Goal: Task Accomplishment & Management: Use online tool/utility

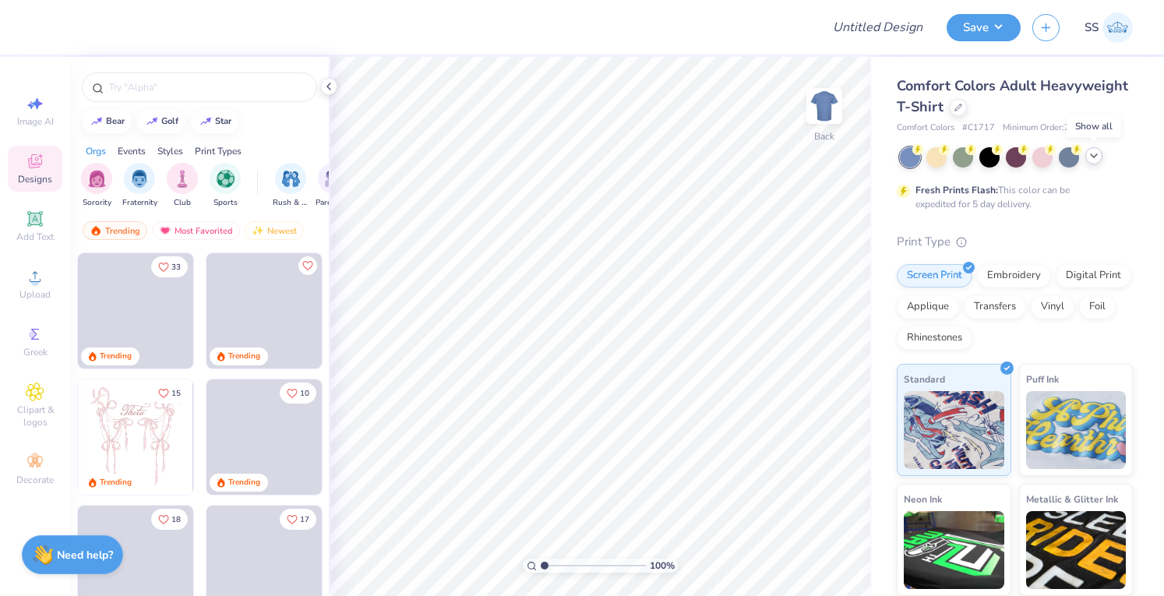
click at [1097, 153] on icon at bounding box center [1093, 156] width 12 height 12
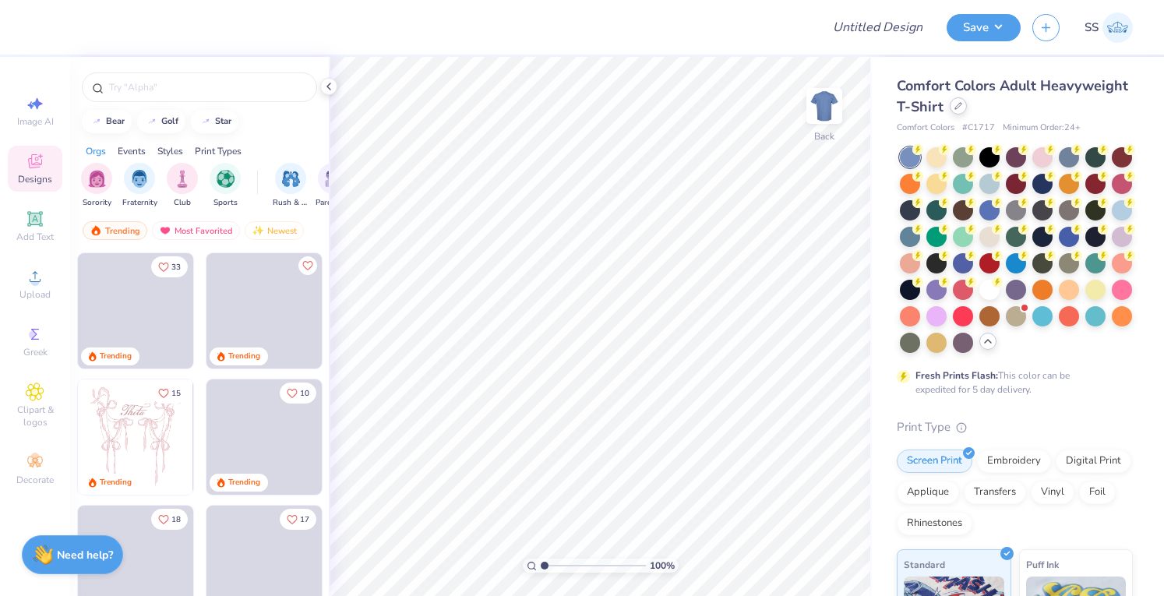
click at [1048, 114] on div "Comfort Colors Adult Heavyweight T-Shirt" at bounding box center [1014, 97] width 236 height 42
click at [962, 107] on icon at bounding box center [958, 106] width 8 height 8
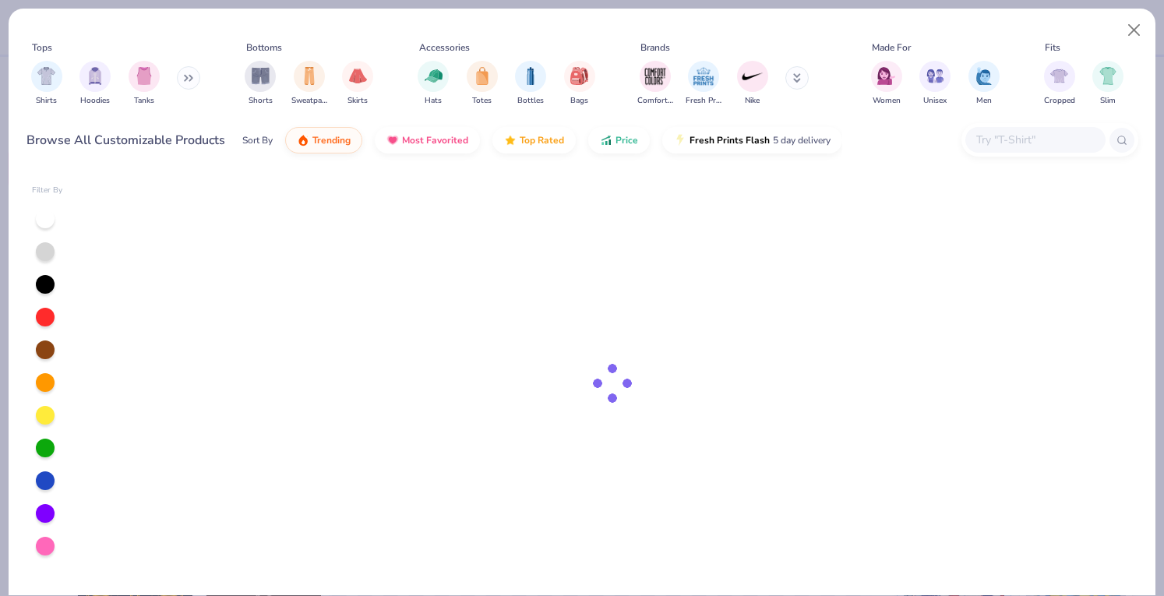
click at [1013, 141] on input "text" at bounding box center [1034, 140] width 120 height 18
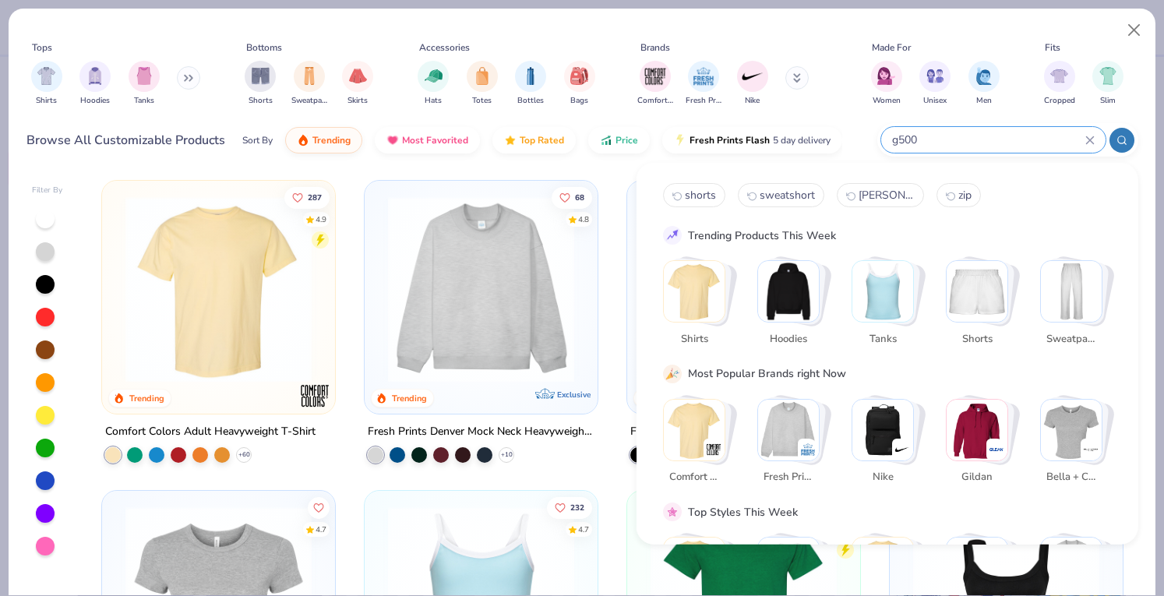
type input "g500"
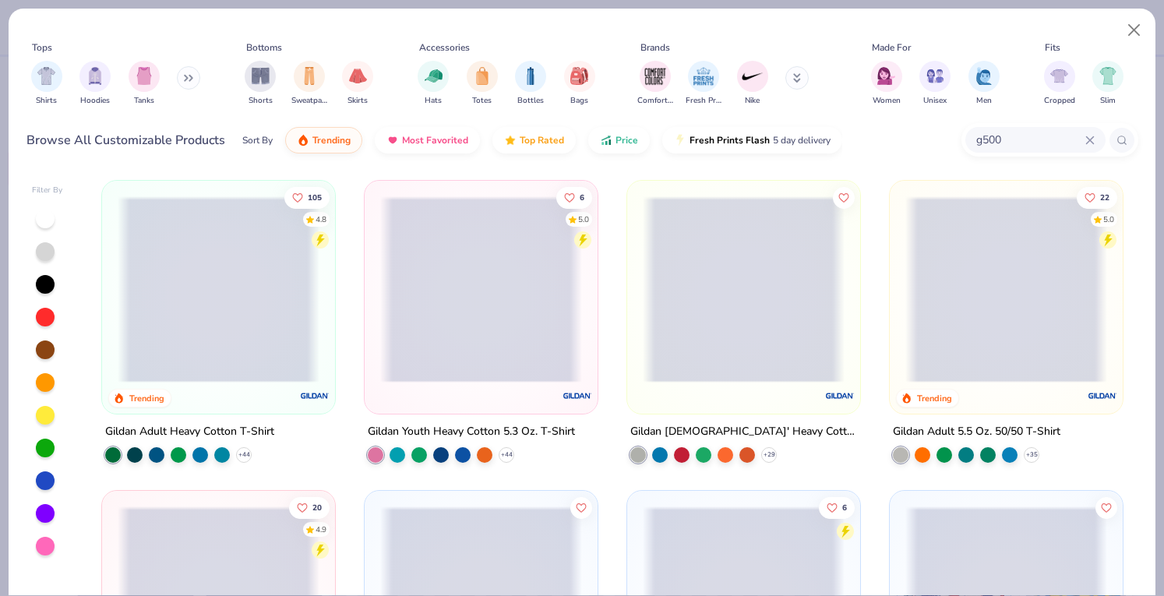
click at [159, 318] on span at bounding box center [219, 289] width 202 height 186
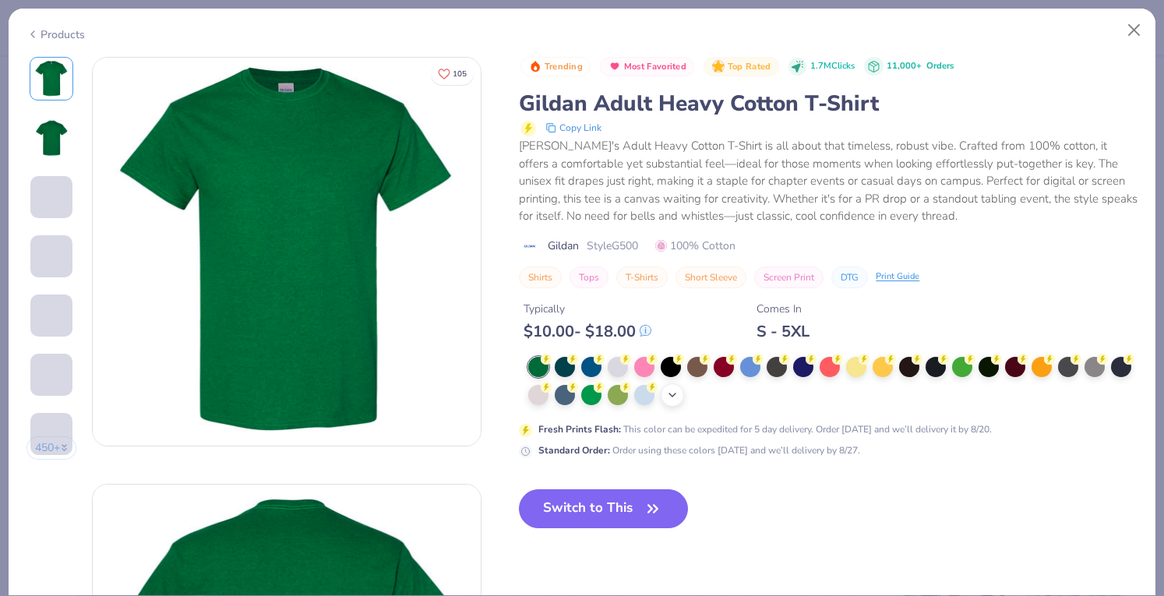
click at [684, 395] on div "+ 22" at bounding box center [671, 394] width 23 height 23
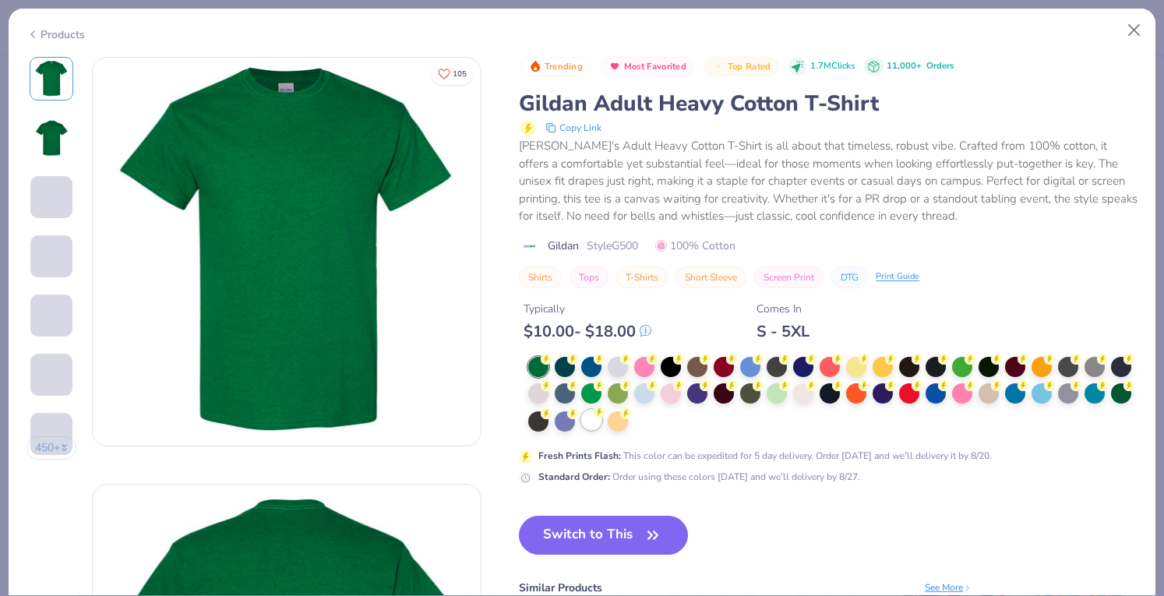
drag, startPoint x: 703, startPoint y: 420, endPoint x: 637, endPoint y: 419, distance: 66.2
click at [671, 420] on div at bounding box center [832, 395] width 609 height 76
click at [601, 420] on div at bounding box center [591, 420] width 20 height 20
click at [601, 421] on div at bounding box center [591, 420] width 20 height 20
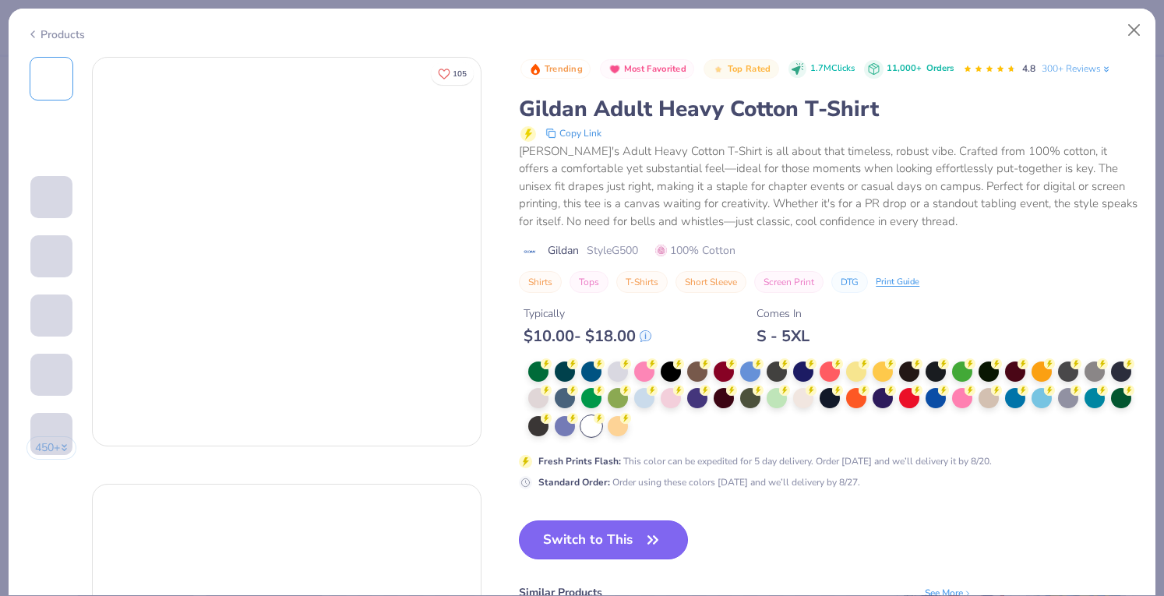
click at [617, 546] on button "Switch to This" at bounding box center [603, 539] width 169 height 39
click at [541, 535] on button "Switch to This" at bounding box center [603, 539] width 169 height 39
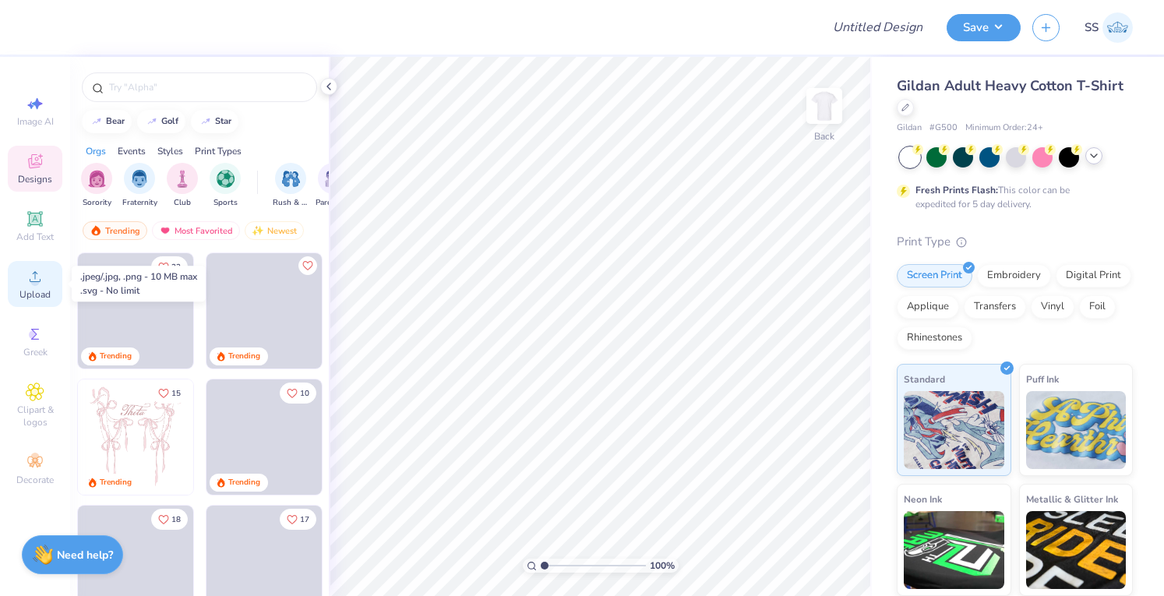
click at [33, 294] on span "Upload" at bounding box center [34, 294] width 31 height 12
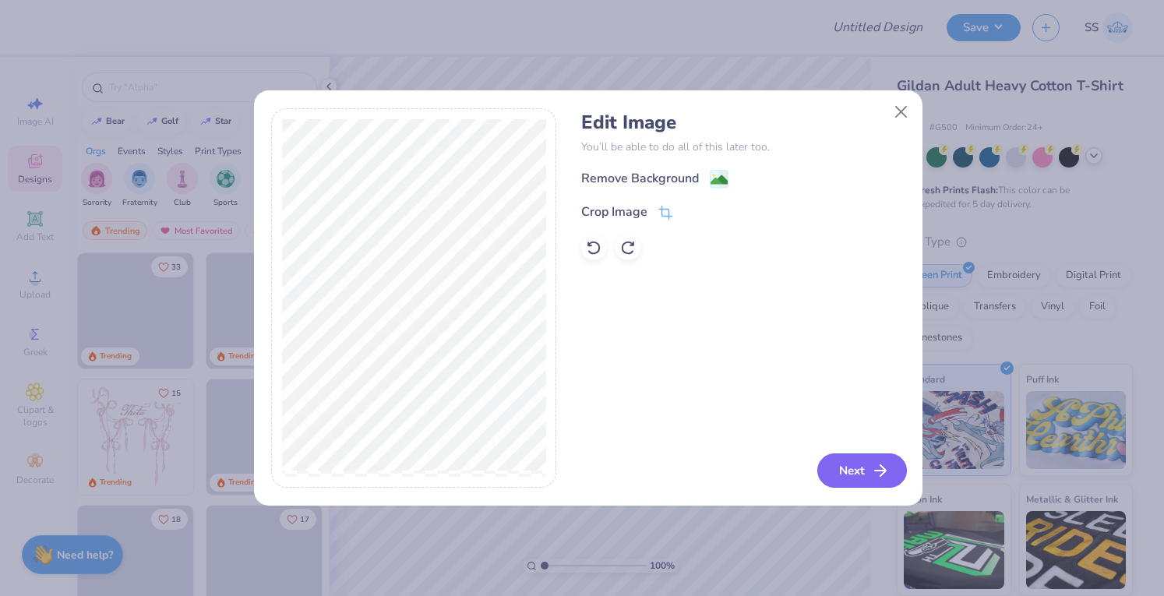
click at [890, 467] on button "Next" at bounding box center [862, 470] width 90 height 34
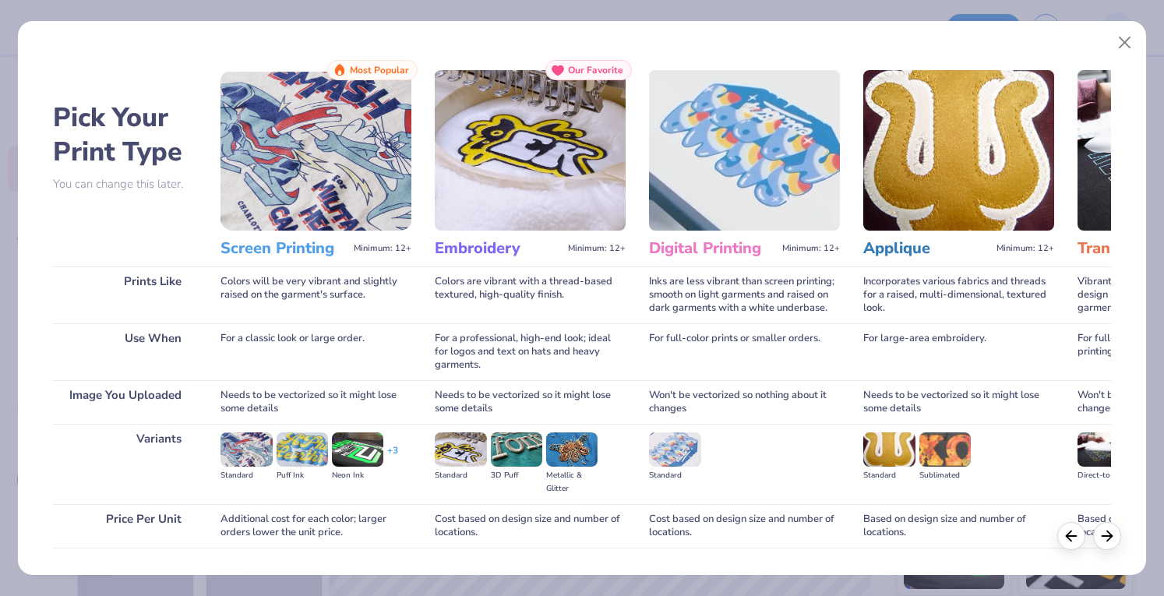
scroll to position [102, 0]
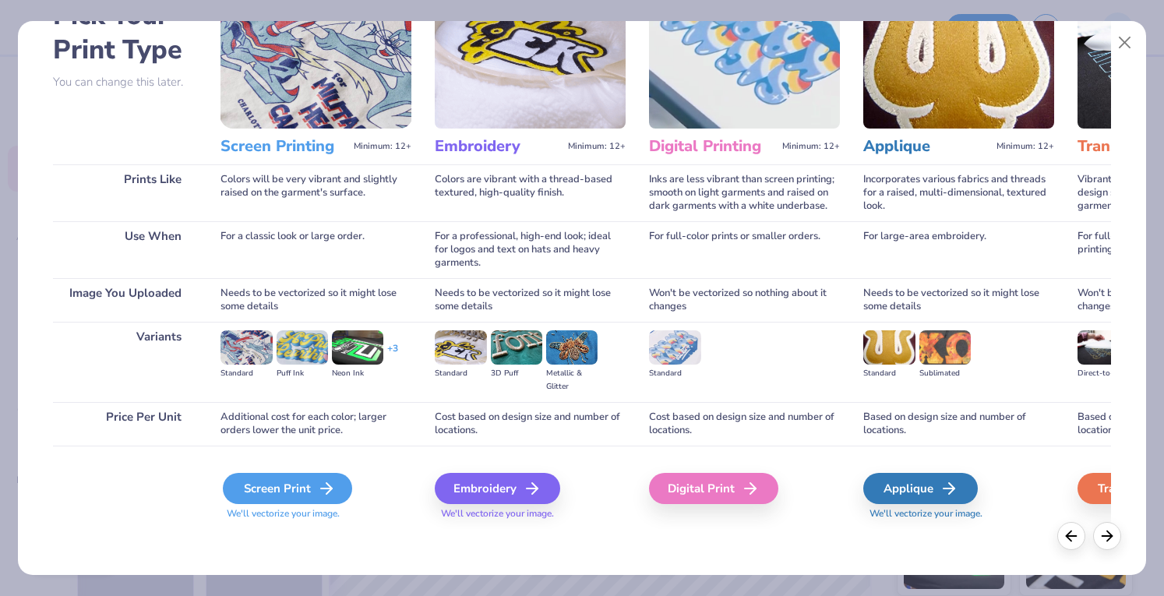
click at [265, 477] on div "Screen Print" at bounding box center [287, 488] width 129 height 31
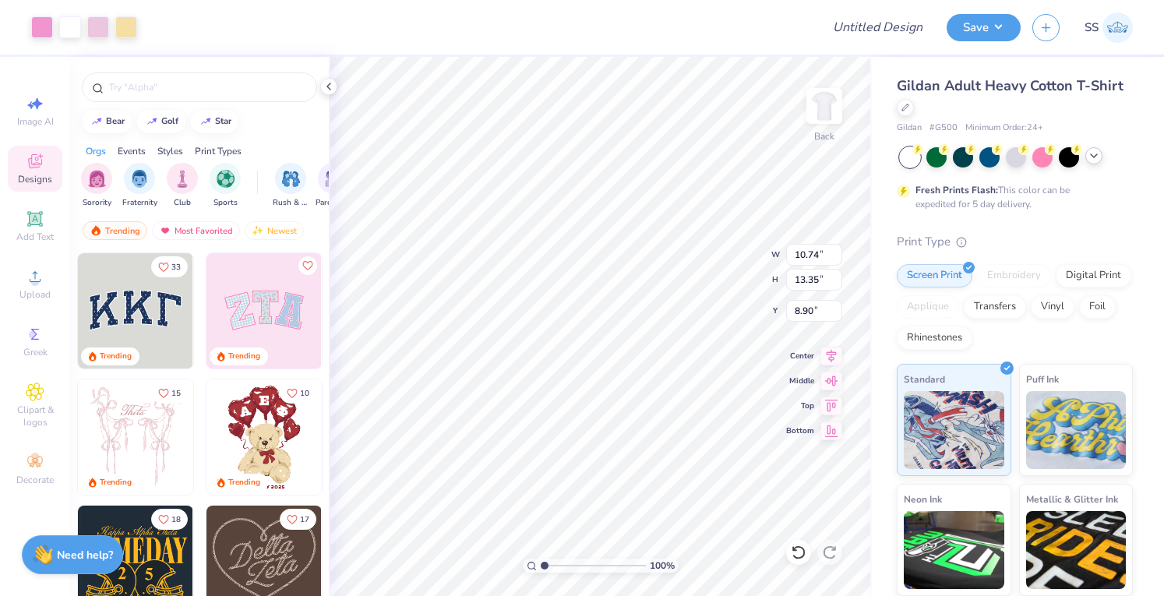
type input "10.74"
type input "13.35"
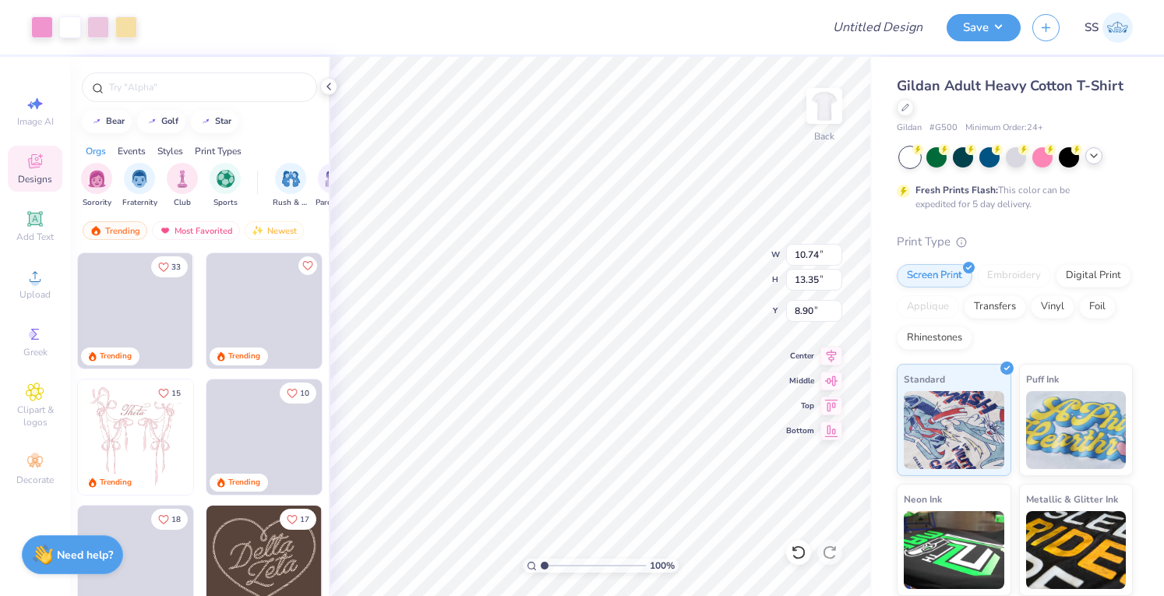
type input "3.00"
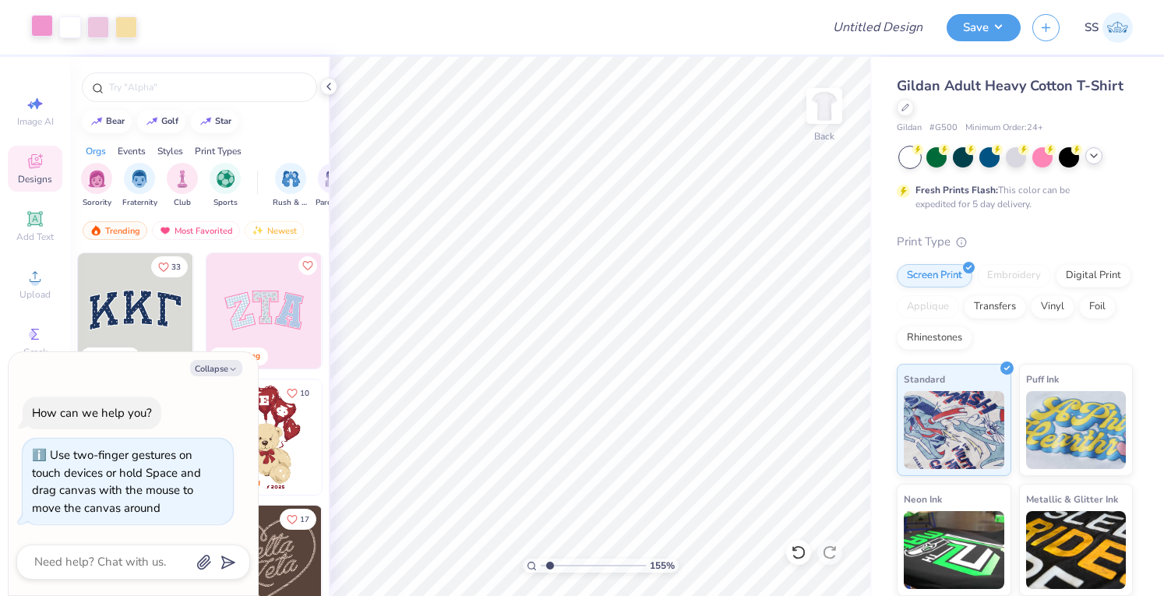
click at [36, 18] on div "Art colors" at bounding box center [68, 27] width 137 height 55
click at [36, 18] on div at bounding box center [42, 26] width 22 height 22
type input "1.55448736778178"
type textarea "x"
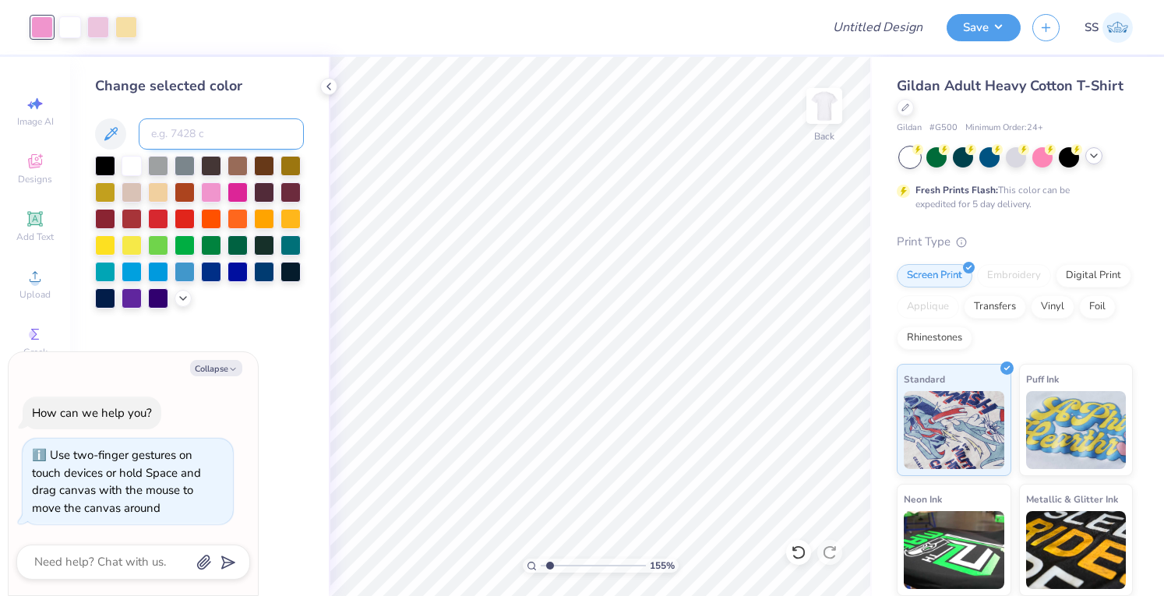
click at [220, 127] on input at bounding box center [221, 133] width 165 height 31
type input "517"
type input "1.55448736778178"
type textarea "x"
type input "1.55448736778178"
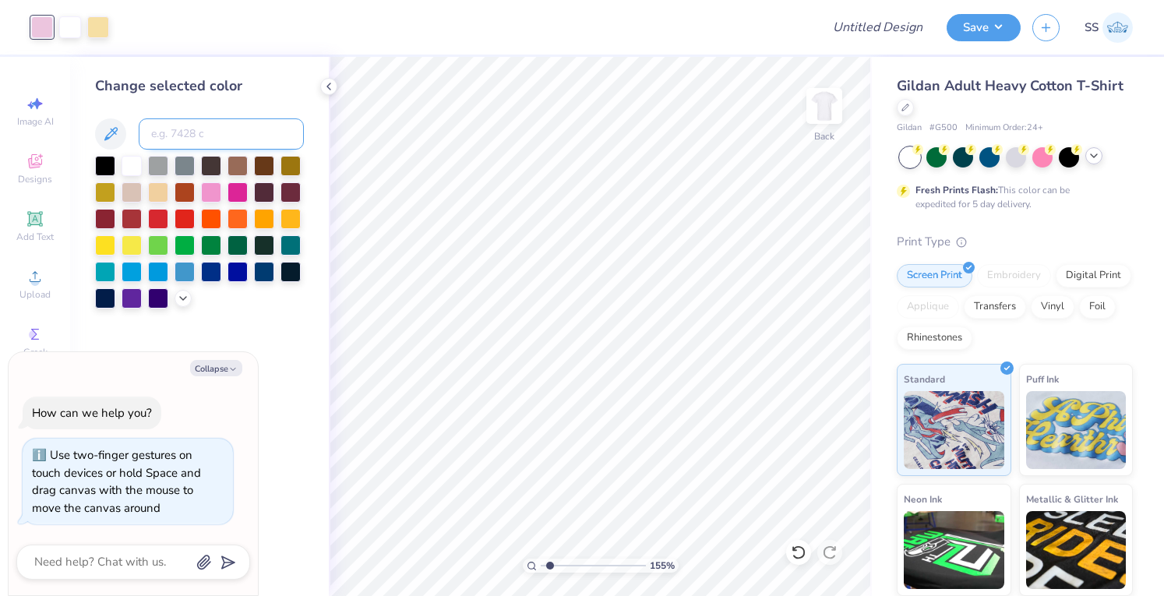
type textarea "x"
type input "1.03278198749154"
type textarea "x"
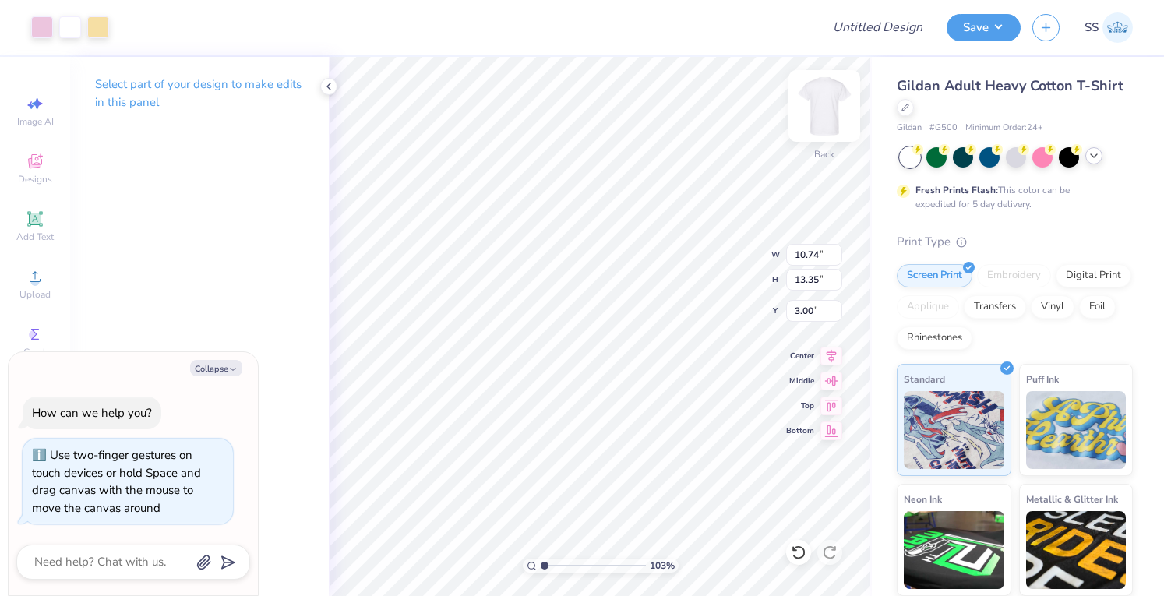
type input "1.03278198749154"
type textarea "x"
type input "1.03278198749154"
type textarea "x"
type input "10.19"
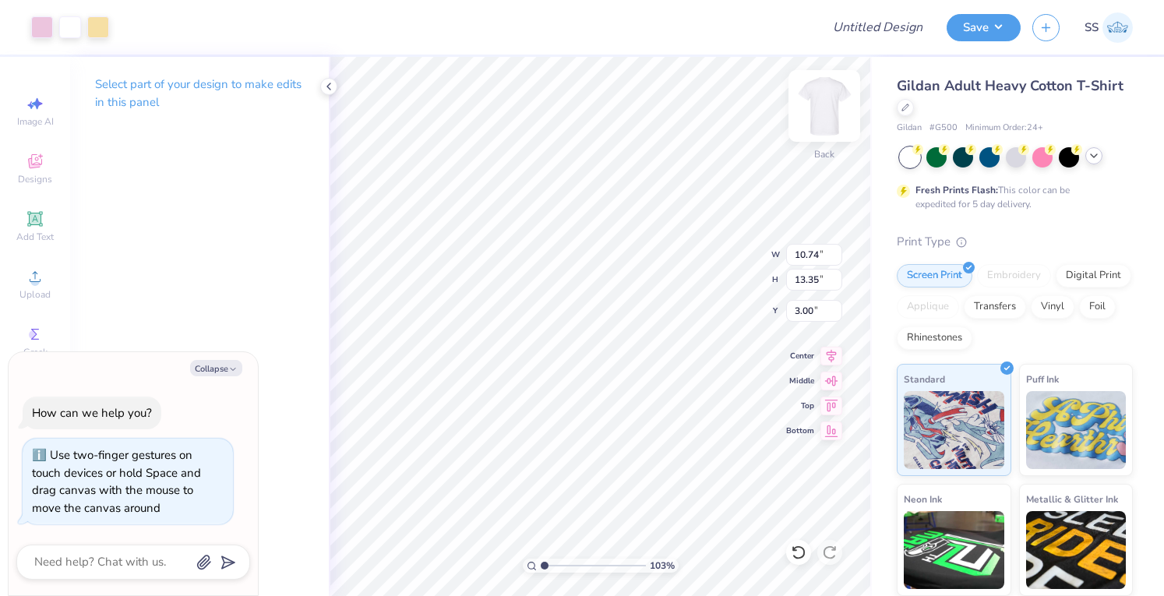
type input "12.67"
type input "1.03278198749154"
type textarea "x"
type input "1.03278198749154"
type textarea "x"
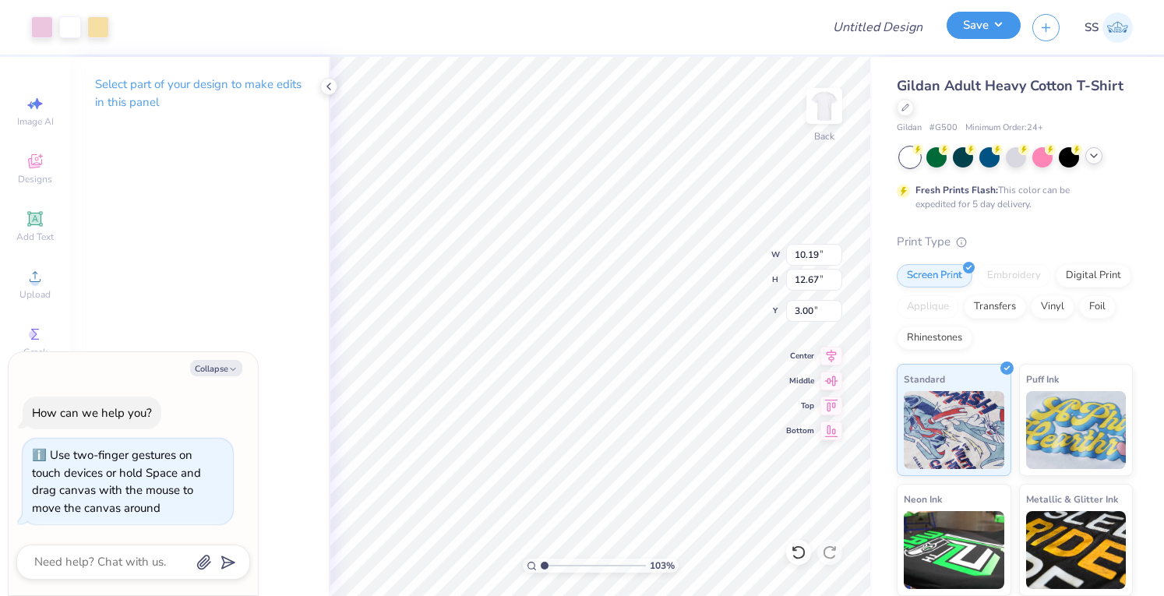
click at [987, 12] on button "Save" at bounding box center [983, 25] width 74 height 27
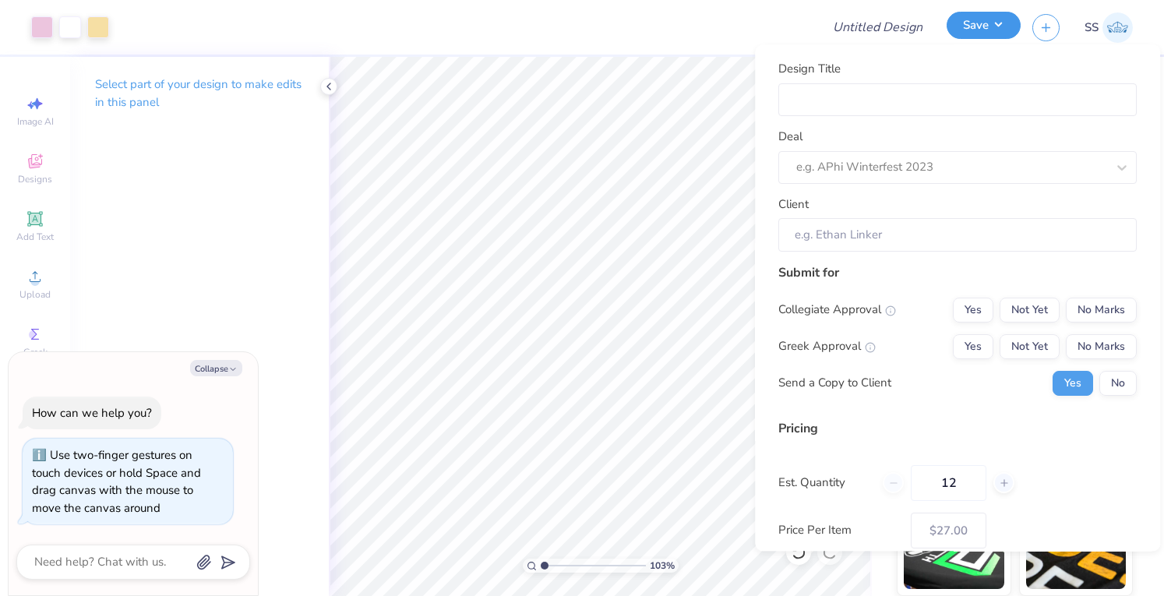
type input "1.03278198749154"
type textarea "x"
click at [840, 111] on input "Design Title" at bounding box center [957, 99] width 358 height 33
type input "P"
type input "1.03278198749154"
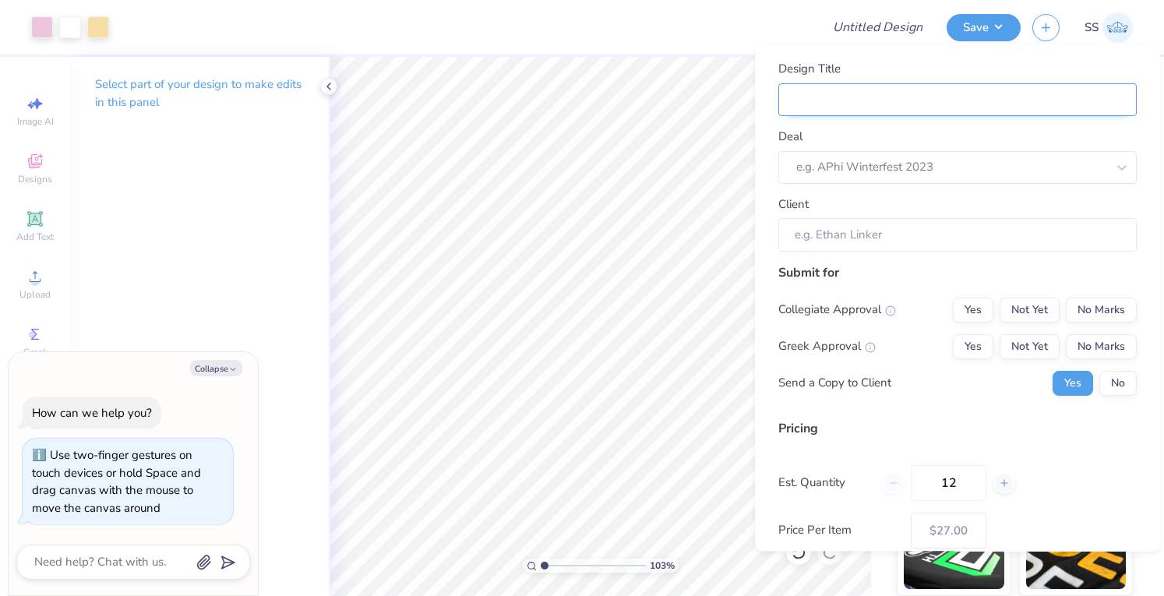
type textarea "x"
type input "P"
type input "PC"
type input "1.03278198749154"
type textarea "x"
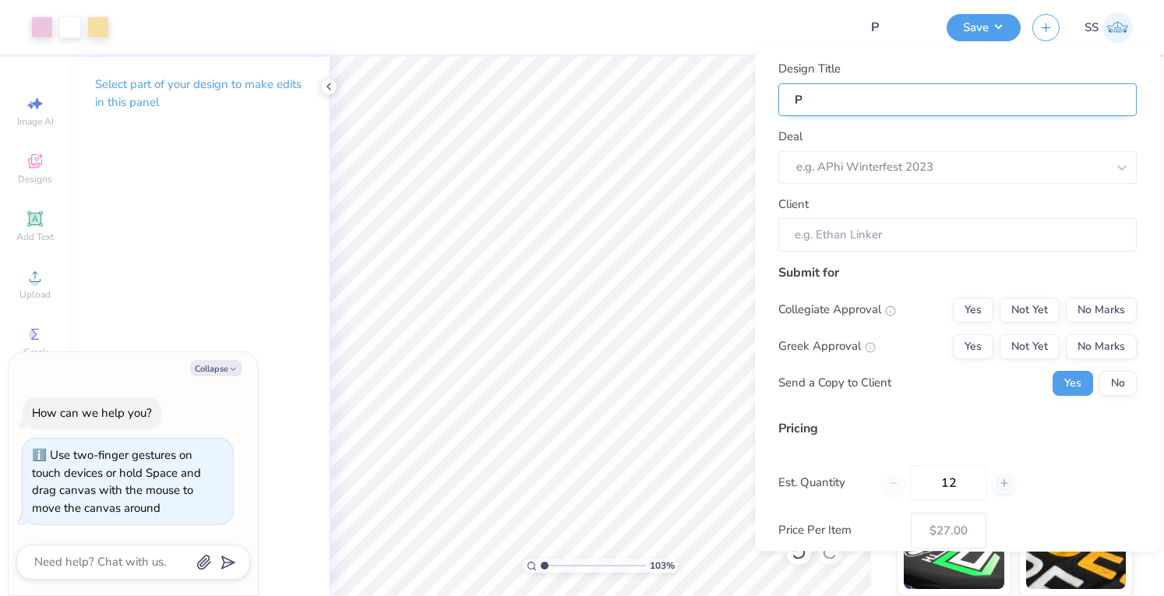
type input "PC"
type input "1.03278198749154"
type textarea "x"
type input "PC"
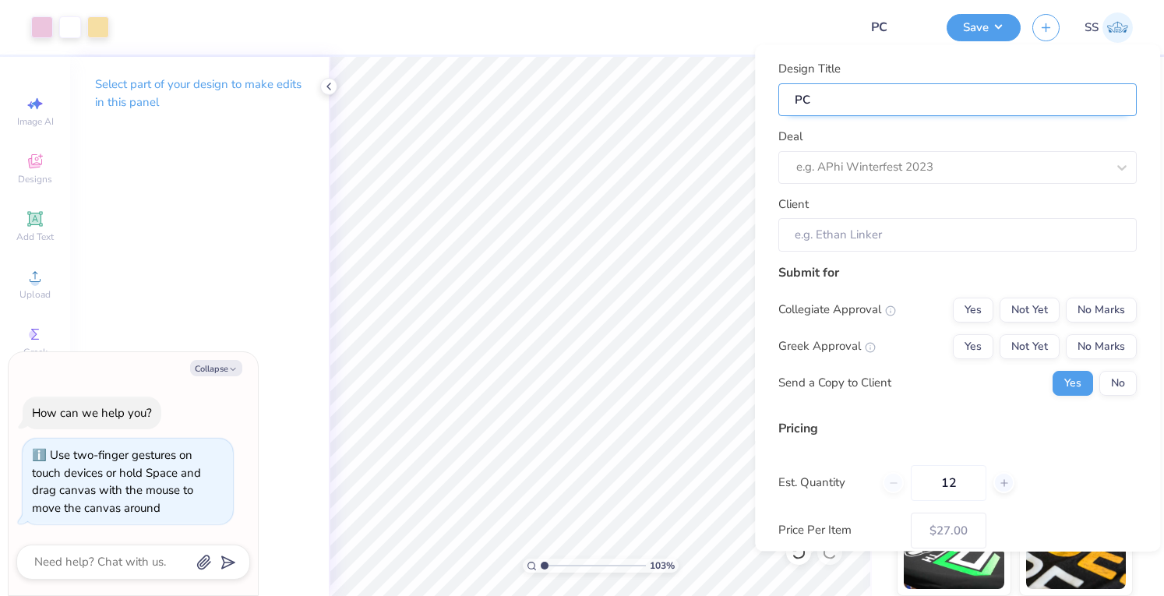
type input "PC S"
type input "1.03278198749154"
type textarea "x"
type input "PC S"
type input "PC SH"
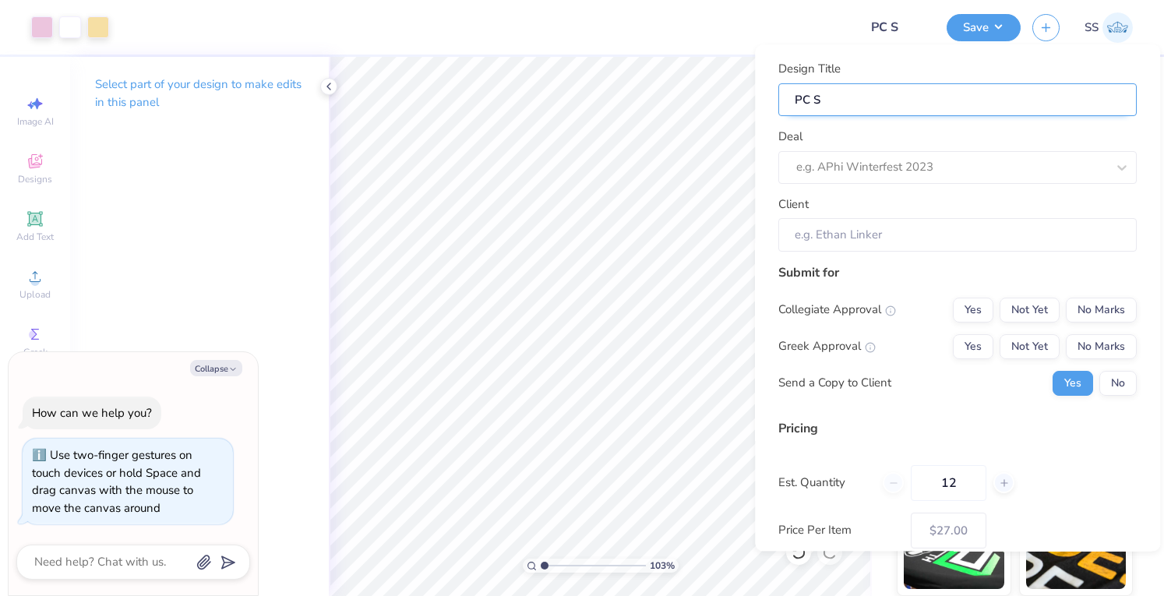
type input "1.03278198749154"
type textarea "x"
type input "PC SH"
type input "PC SHi"
type input "1.03278198749154"
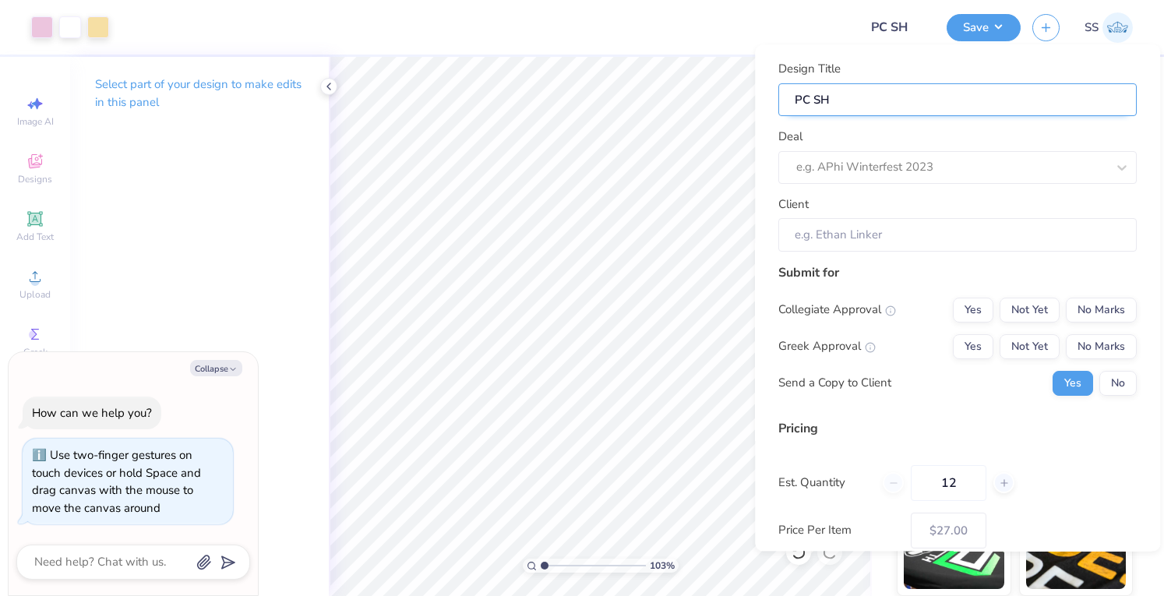
type textarea "x"
type input "PC SHi"
type input "PC SHir"
type input "1.03278198749154"
type textarea "x"
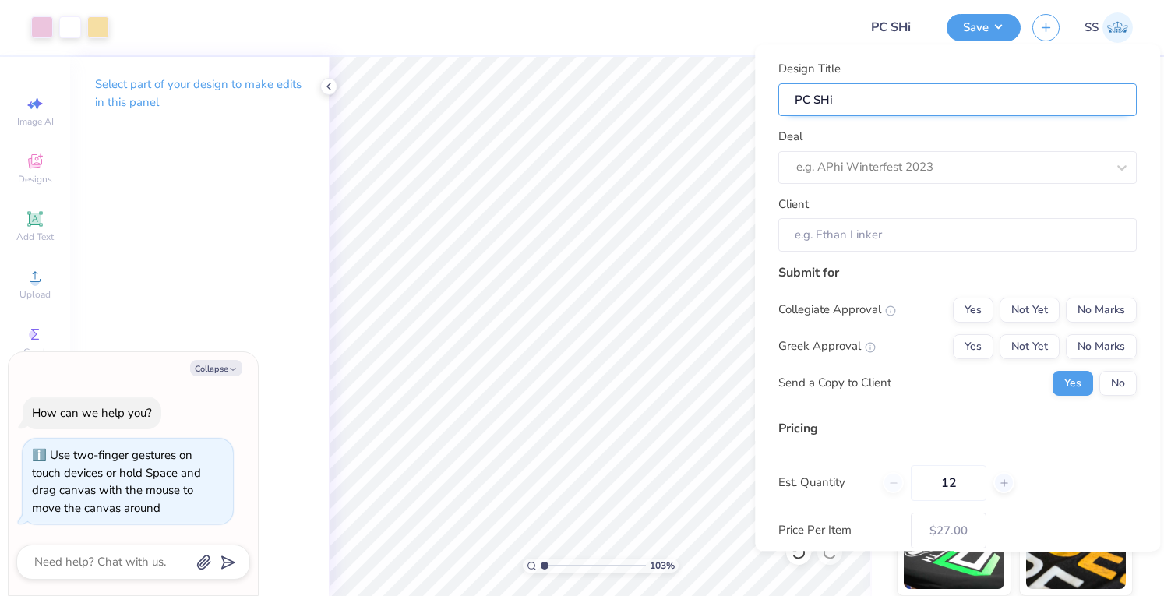
type input "PC SHir"
type input "PC SHirt"
type input "1.03278198749154"
type textarea "x"
type input "PC SHirt"
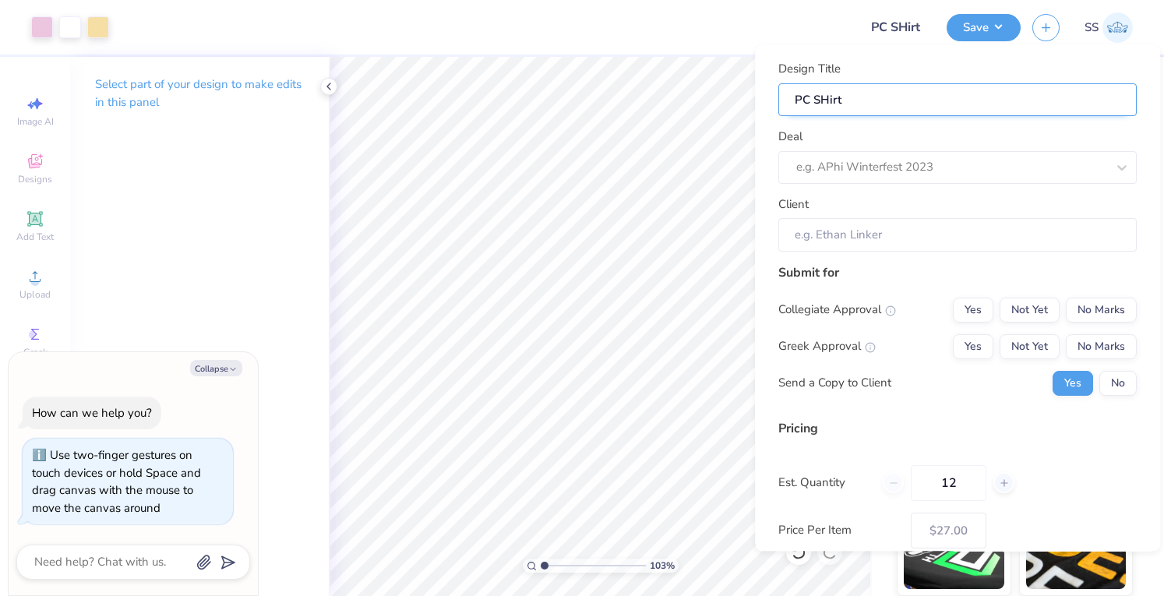
type input "PC SHir"
type input "1.03278198749154"
type textarea "x"
type input "PC SHir"
type input "PC SHi"
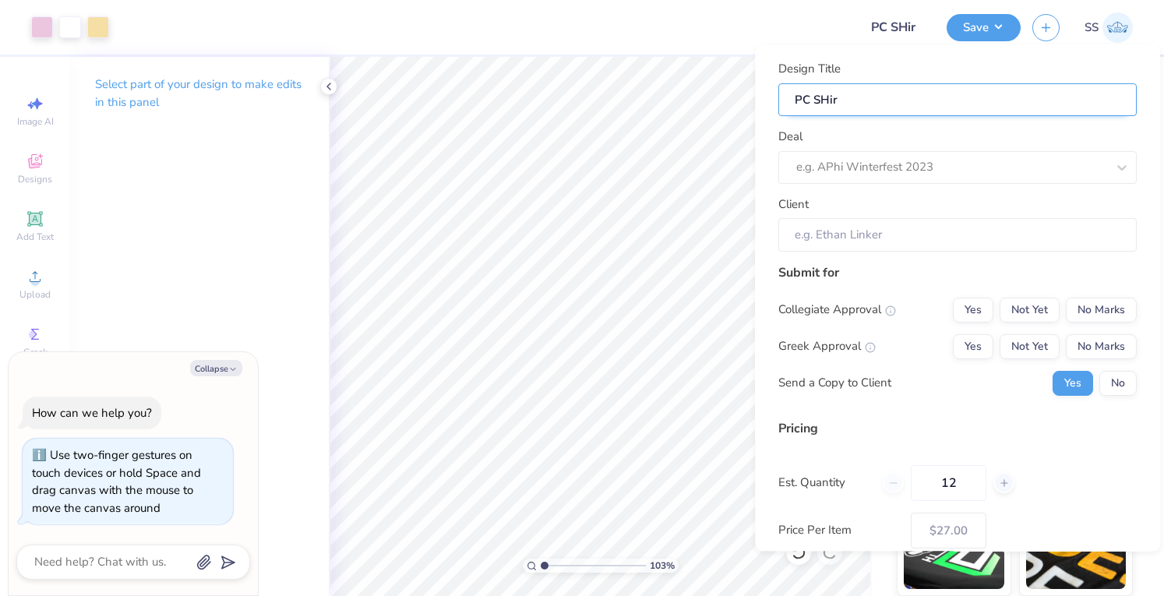
type input "1.03278198749154"
type textarea "x"
type input "PC SHi"
type input "PC SH"
type input "1.03278198749154"
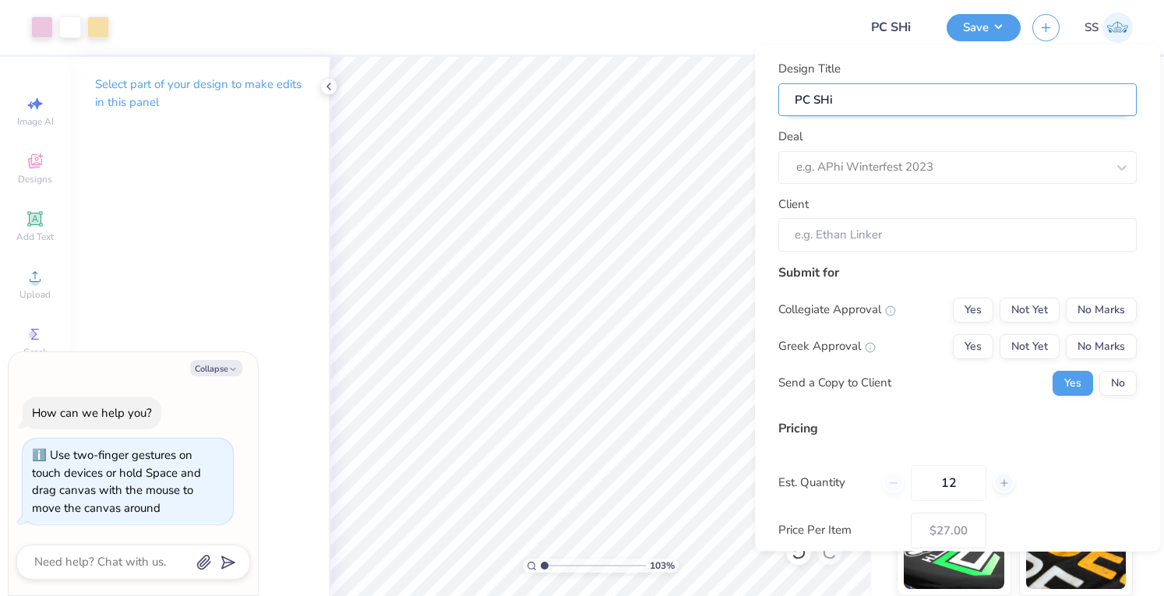
type textarea "x"
type input "PC SH"
type input "PC SHh"
type input "1.03278198749154"
type textarea "x"
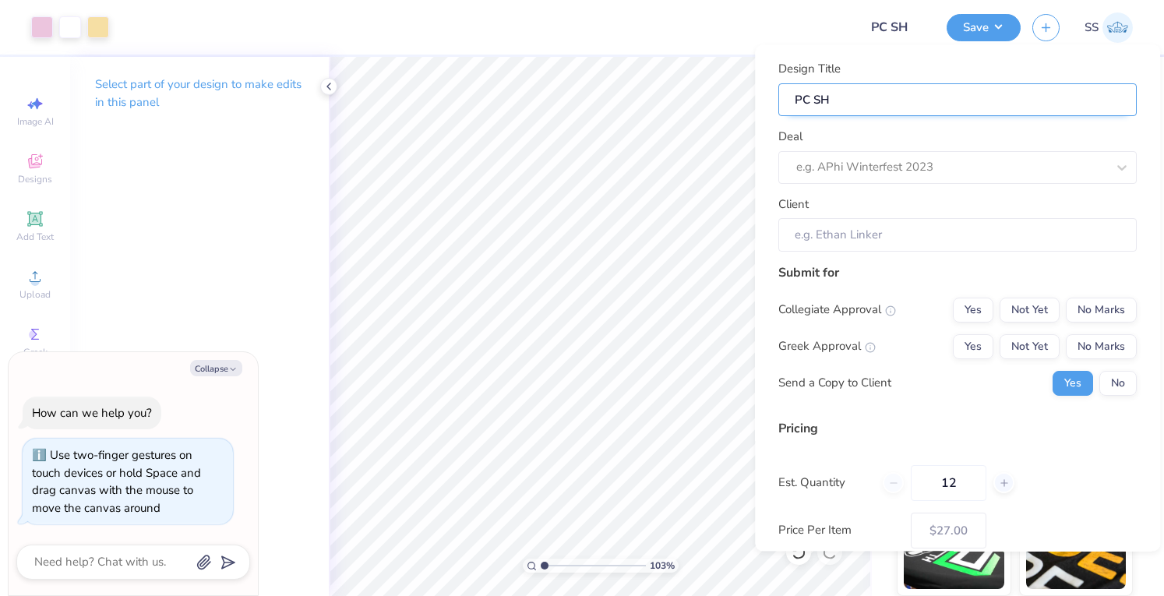
type input "PC SHh"
type input "PC SH"
type input "1.03278198749154"
type textarea "x"
type input "PC SH"
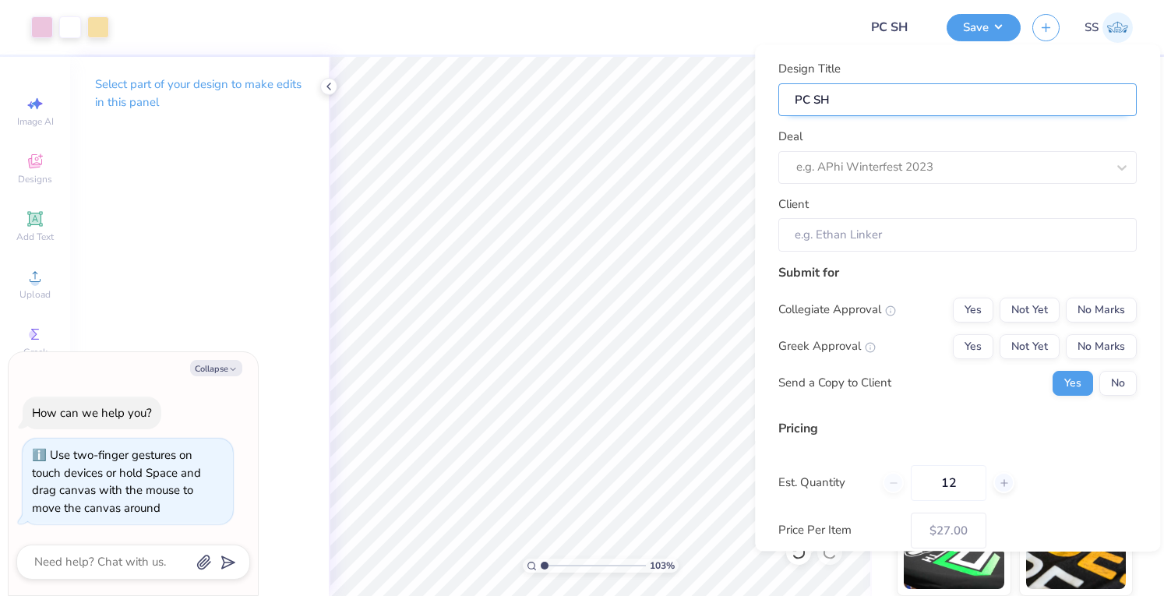
type input "PC S"
type input "1.03278198749154"
type textarea "x"
type input "PC [PERSON_NAME]"
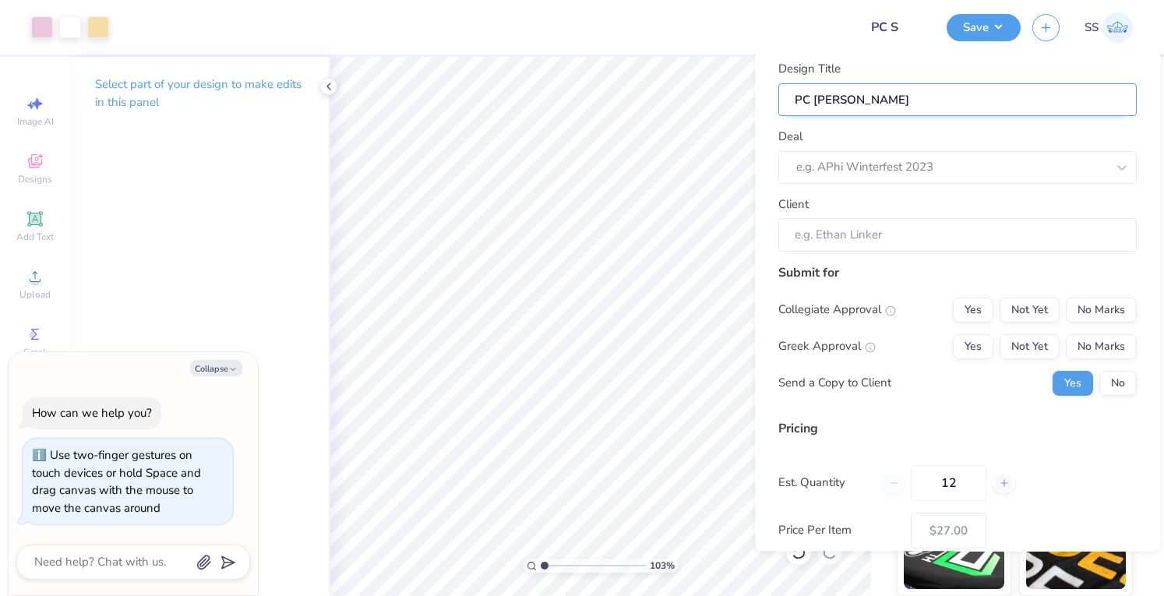
type input "1.03278198749154"
type textarea "x"
type input "PC [PERSON_NAME]"
type input "1.03278198749154"
type textarea "x"
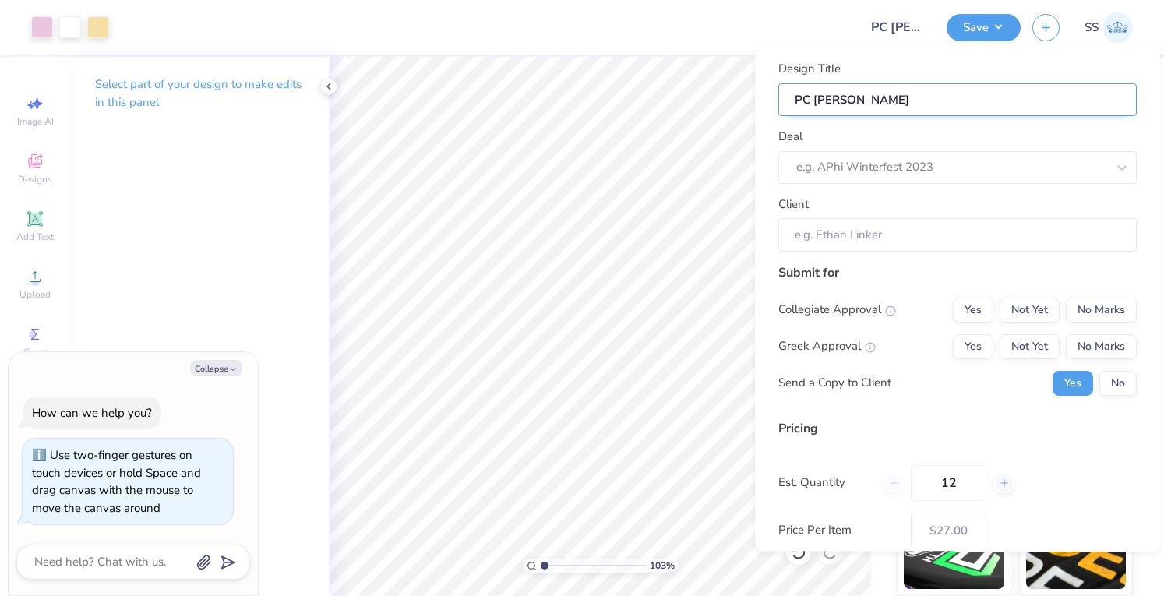
type input "PC [PERSON_NAME]"
type input "1.03278198749154"
type textarea "x"
type input "PC [PERSON_NAME]"
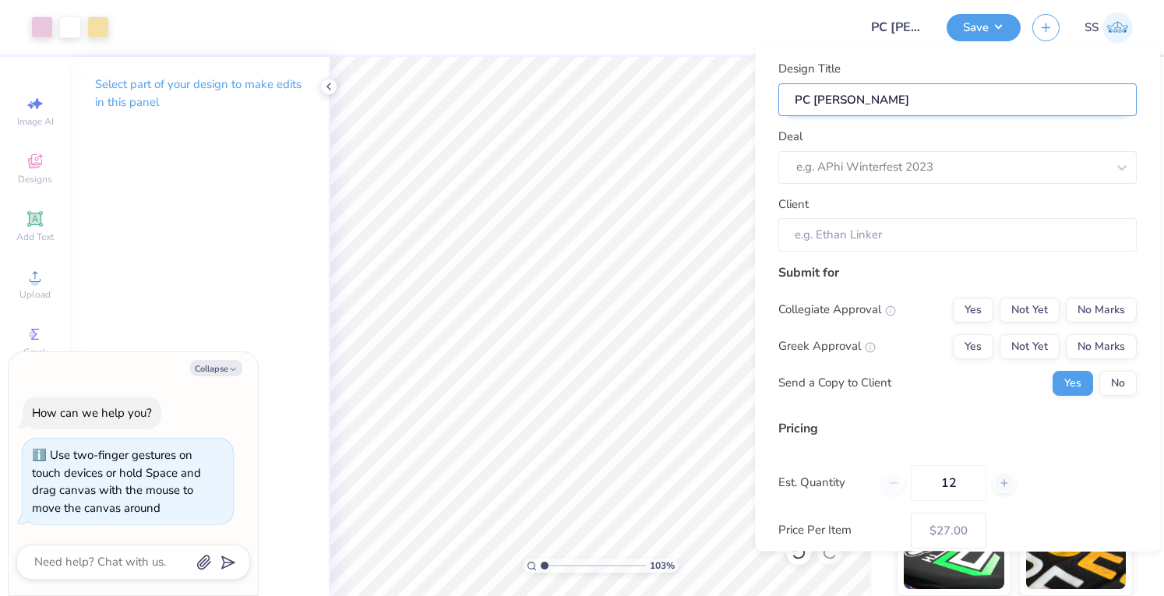
type input "1.03278198749154"
type textarea "x"
type input "PC [PERSON_NAME]"
type input "PC Shirts"
type input "1.03278198749154"
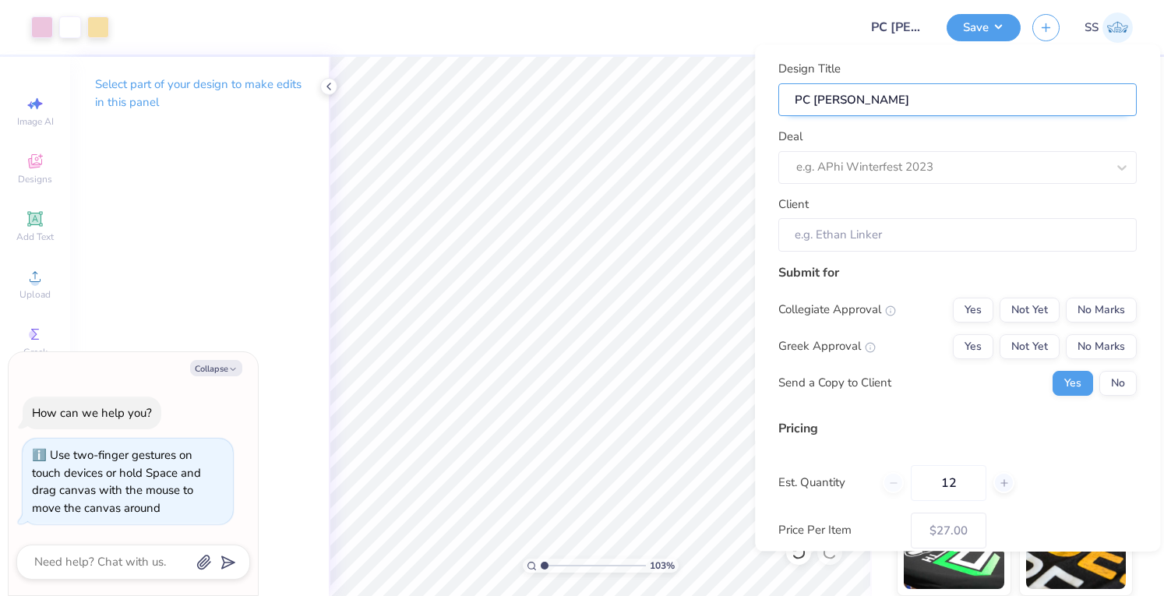
type textarea "x"
type input "PC Shirts"
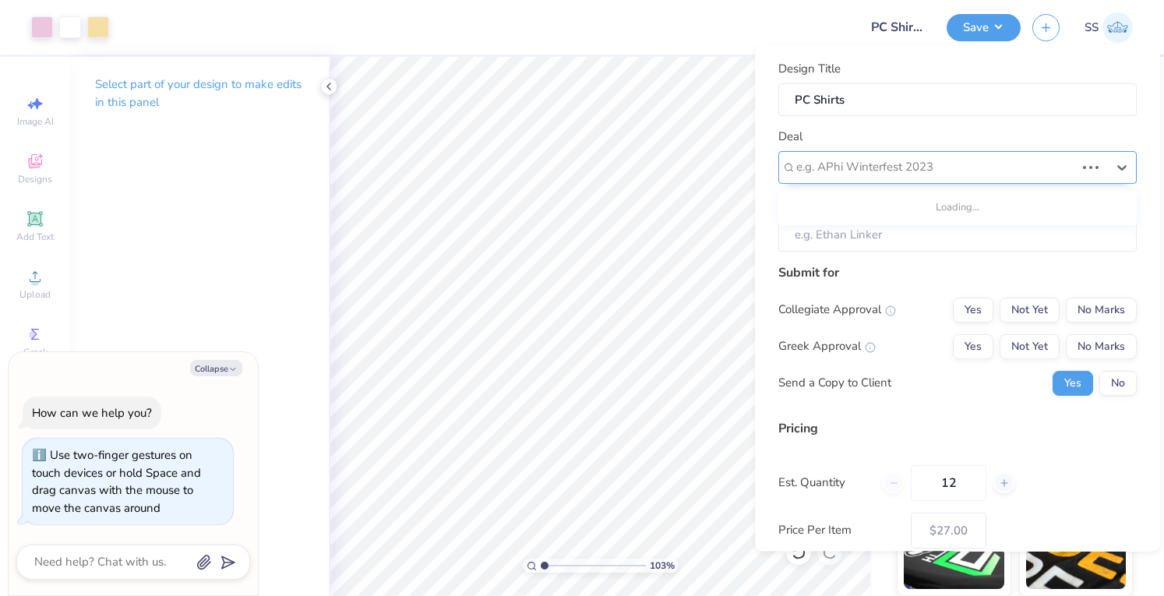
click at [828, 158] on div at bounding box center [935, 167] width 279 height 21
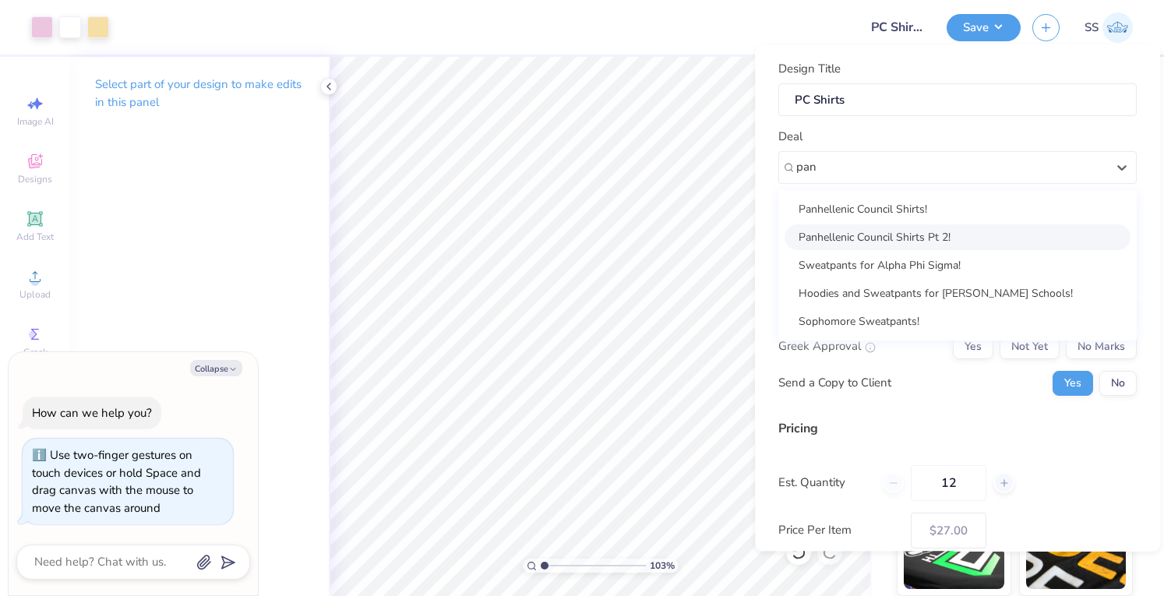
click at [824, 231] on div "Panhellenic Council Shirts Pt 2!" at bounding box center [957, 237] width 346 height 26
type input "pan"
type input "1.03278198749154"
type textarea "x"
type input "[PERSON_NAME]"
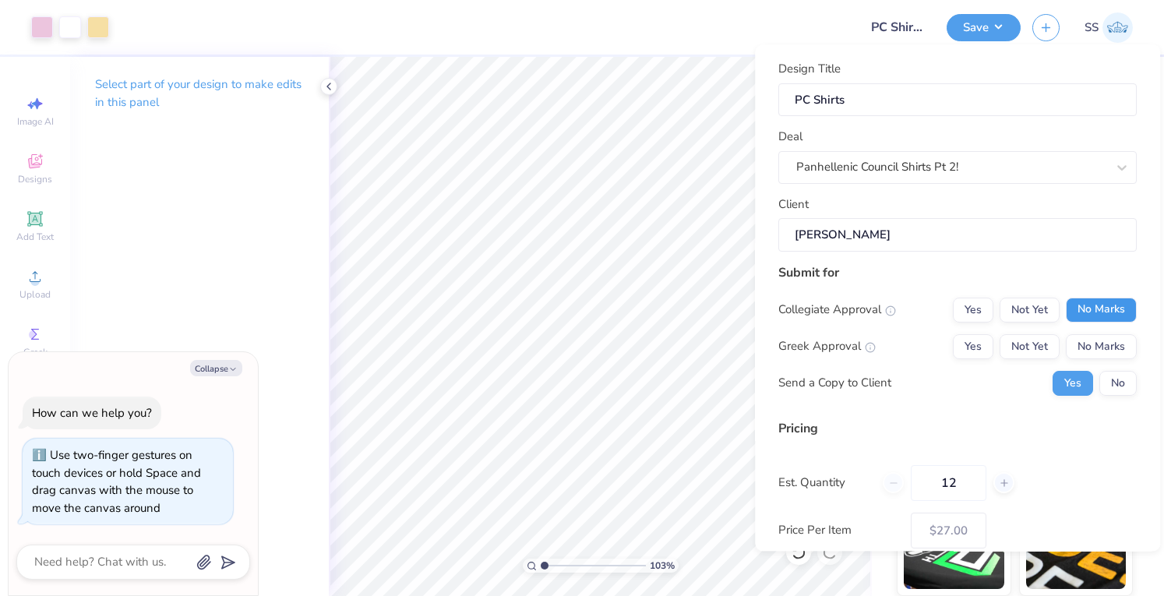
click at [1070, 311] on button "No Marks" at bounding box center [1100, 310] width 71 height 25
click at [1071, 334] on button "No Marks" at bounding box center [1100, 346] width 71 height 25
click at [972, 335] on button "Yes" at bounding box center [973, 346] width 41 height 25
type input "$27.00"
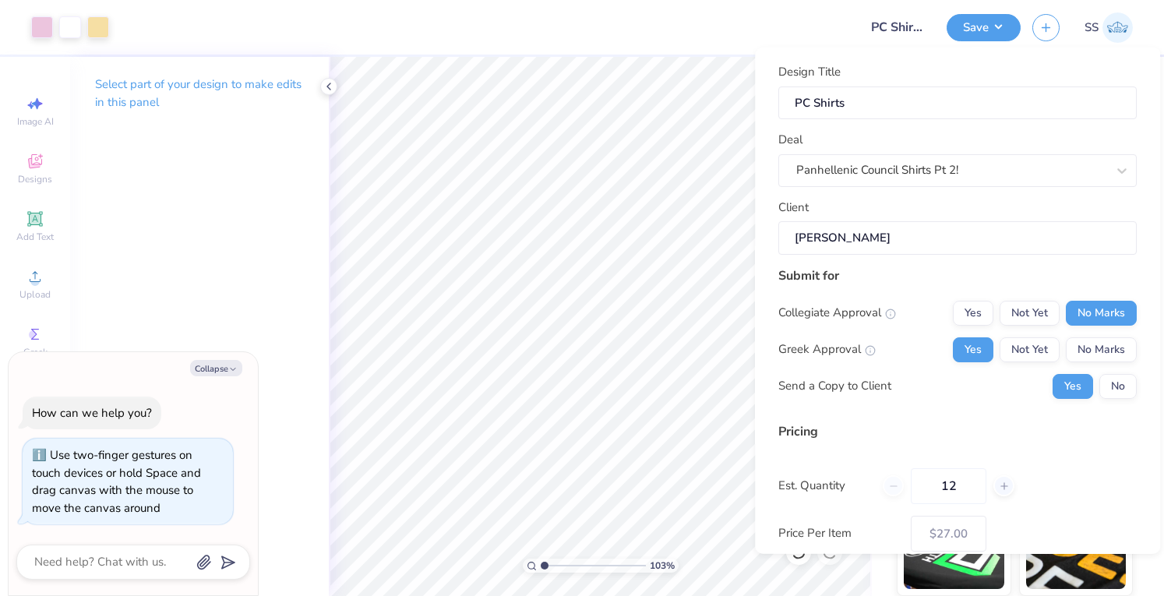
scroll to position [103, 0]
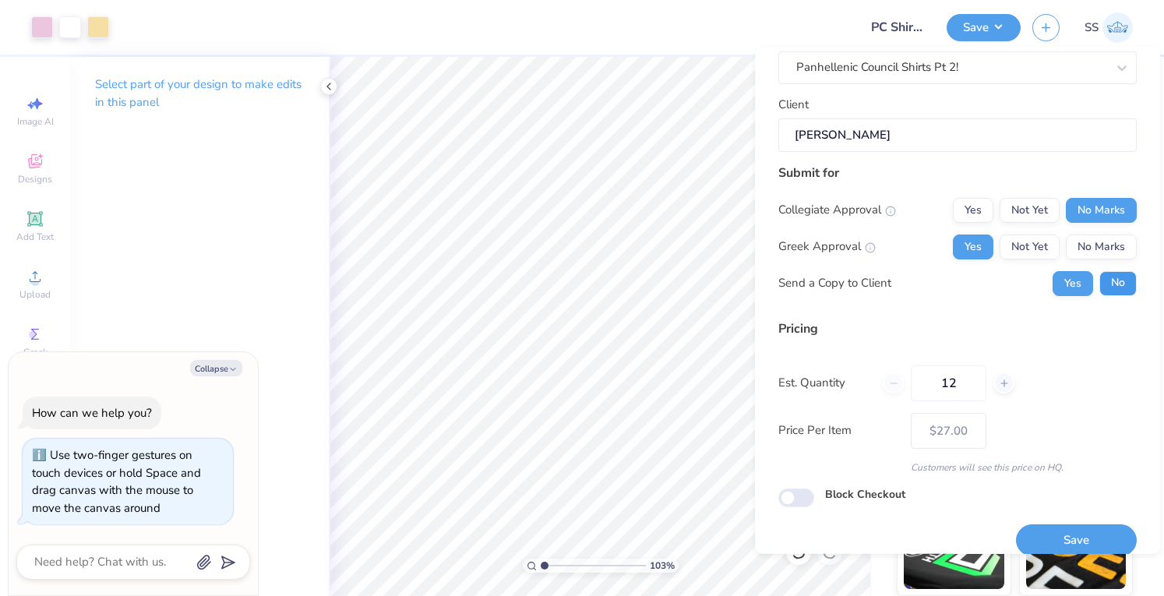
click at [1099, 287] on button "No" at bounding box center [1117, 282] width 37 height 25
type input "1.03278198749154"
type textarea "x"
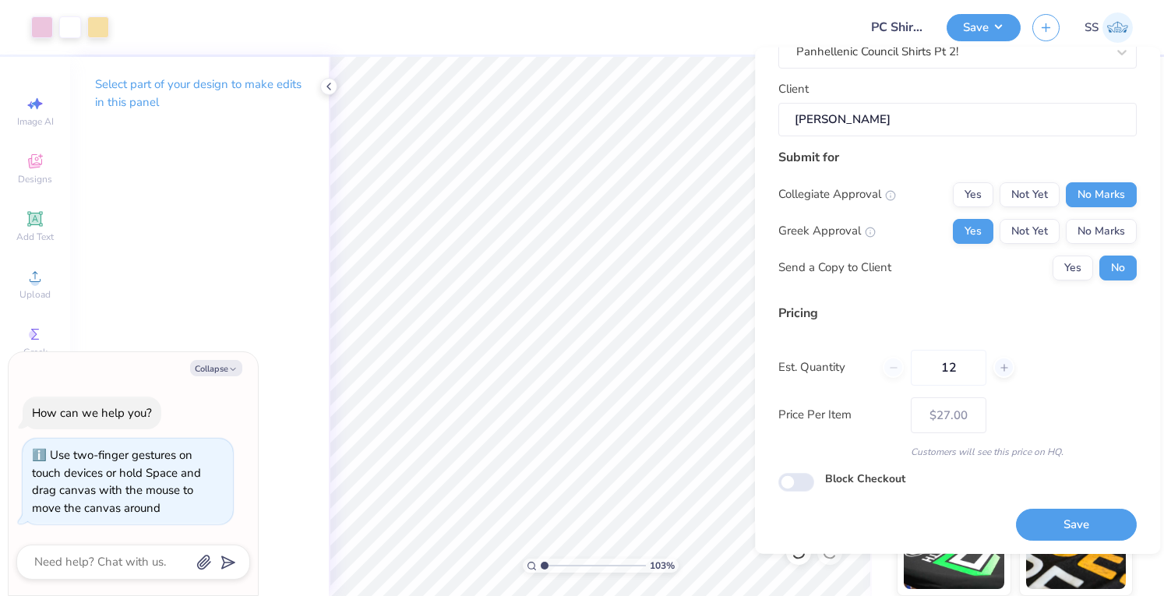
scroll to position [118, 0]
click at [932, 358] on input "12" at bounding box center [948, 368] width 76 height 36
type input "150"
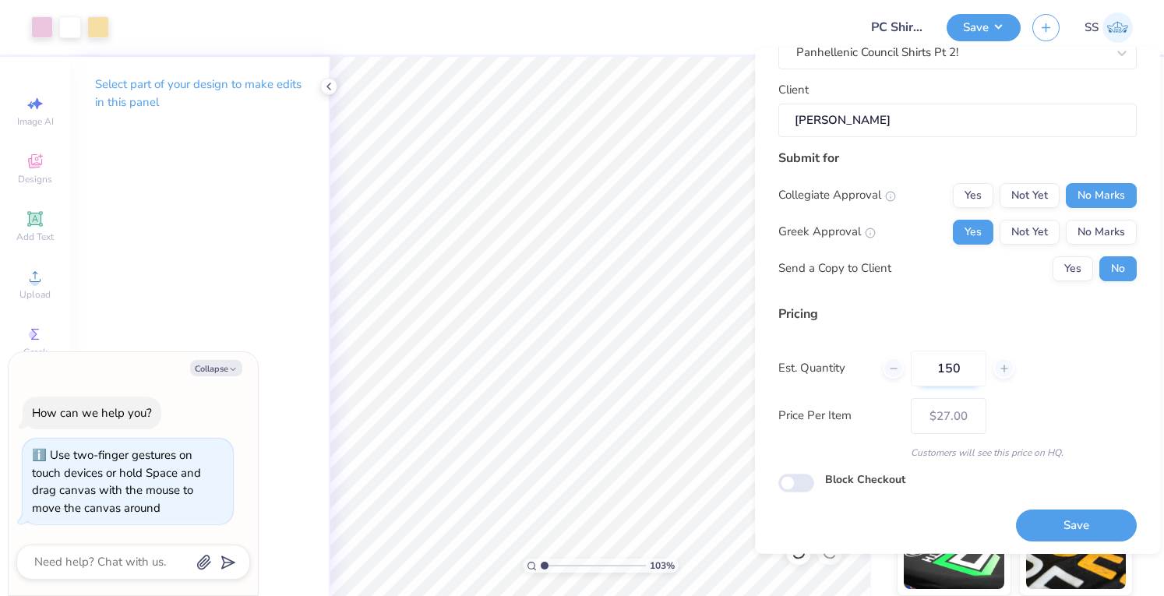
type input "– –"
type input "150"
click at [914, 306] on div "Pricing" at bounding box center [957, 313] width 358 height 19
type input "$8.74"
click at [790, 487] on input "Block Checkout" at bounding box center [796, 482] width 36 height 19
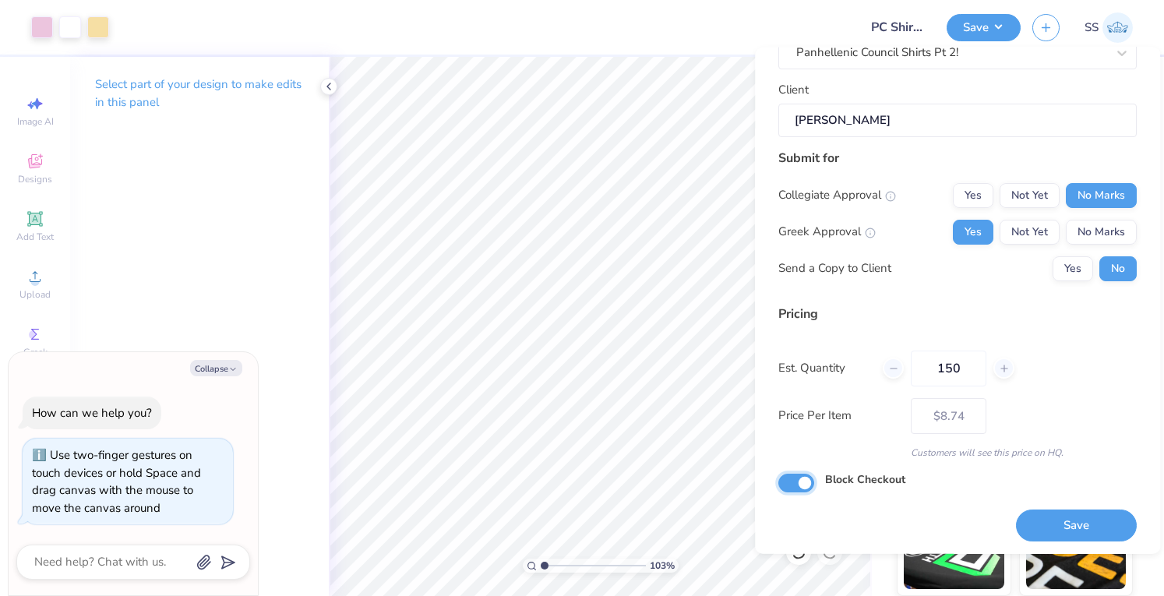
checkbox input "true"
type input "1.03278198749154"
type textarea "x"
click at [1080, 523] on button "Save" at bounding box center [1076, 525] width 121 height 32
type input "$8.74"
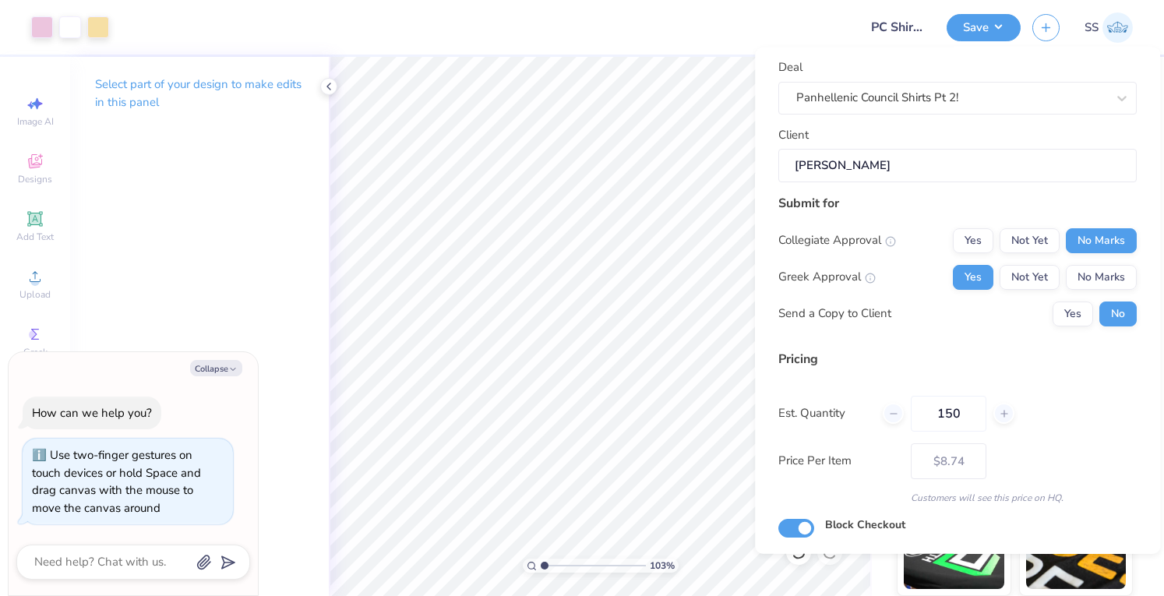
scroll to position [118, 0]
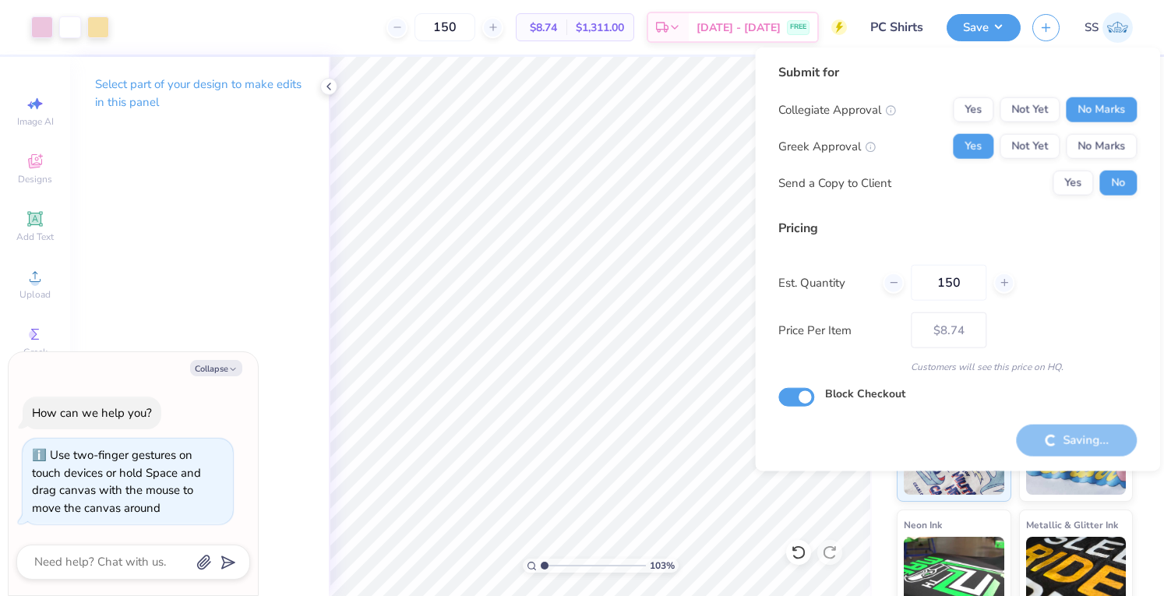
type input "1.03278198749154"
type textarea "x"
type input "– –"
type input "1.03278198749154"
type textarea "x"
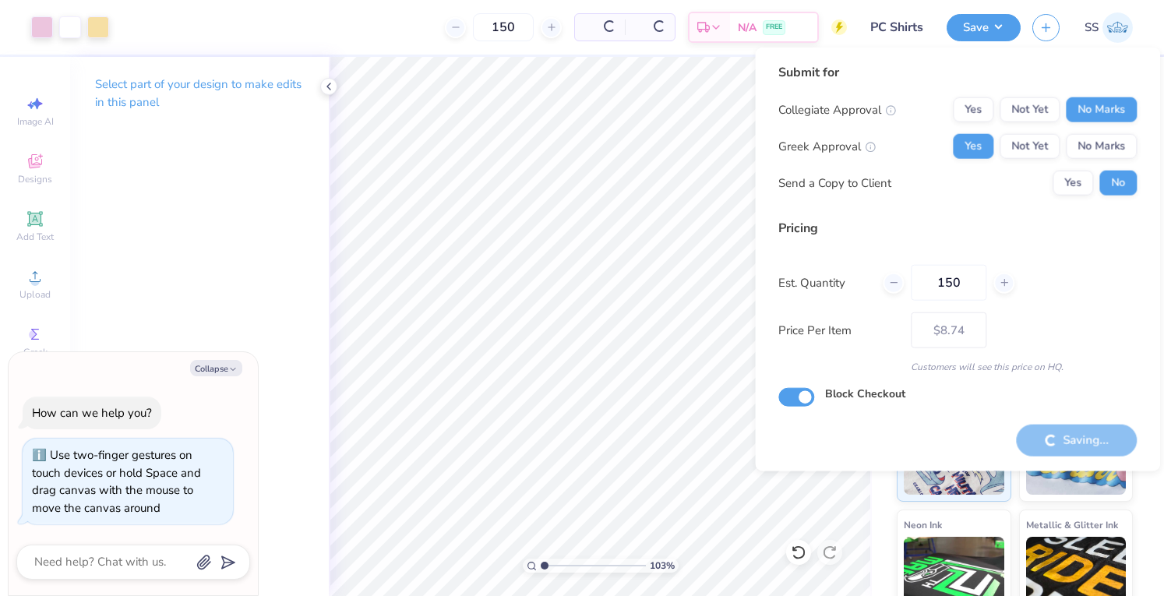
type input "– –"
